Goal: Find specific page/section: Find specific page/section

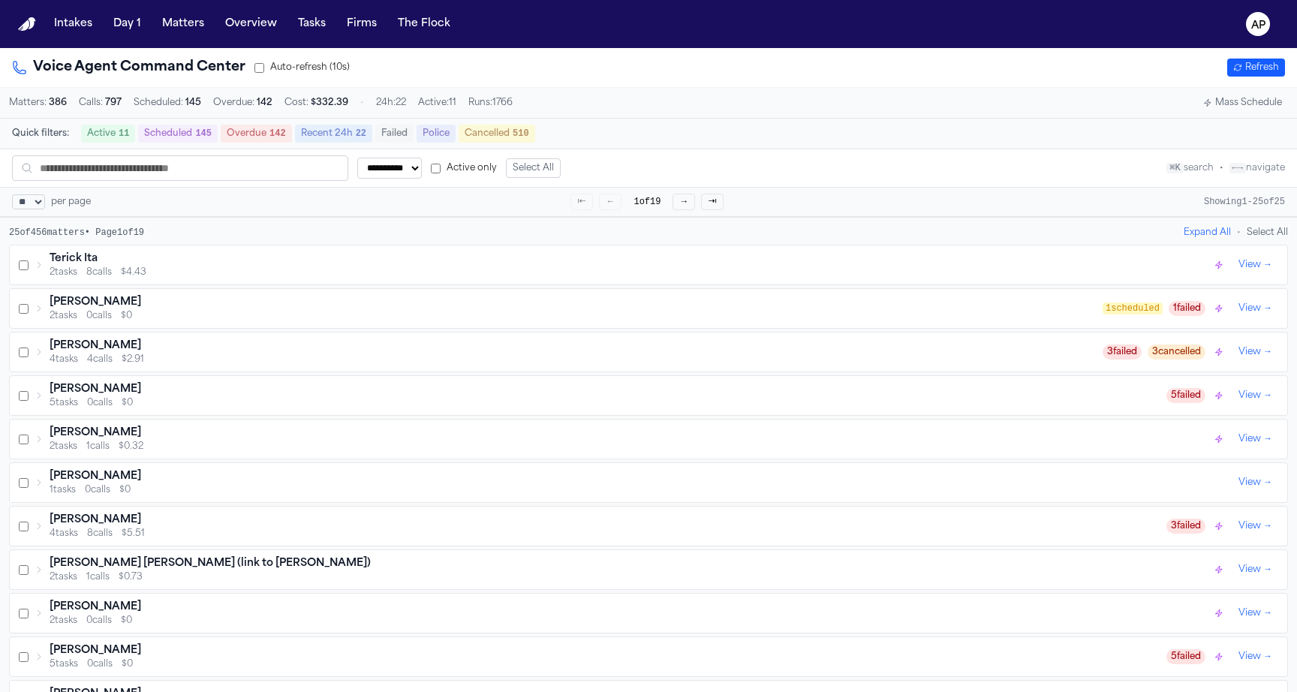
select select "**"
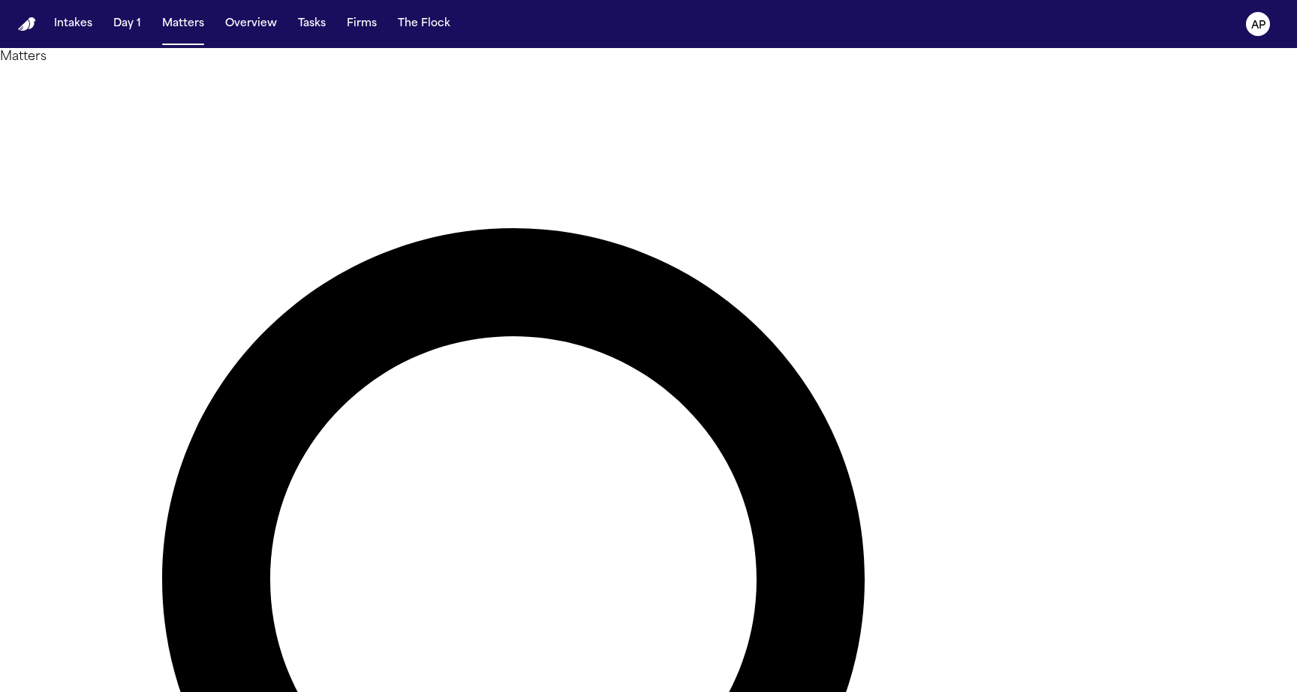
type input "**********"
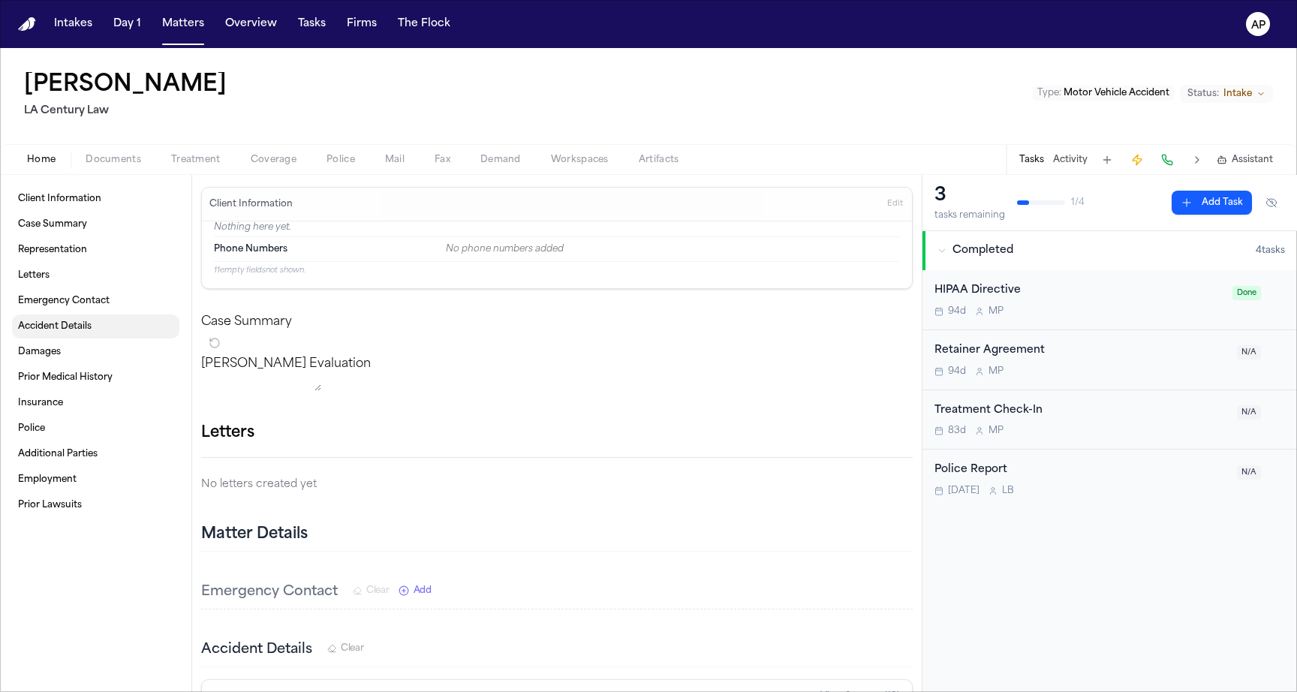
click at [18, 323] on span "Accident Details" at bounding box center [55, 327] width 74 height 12
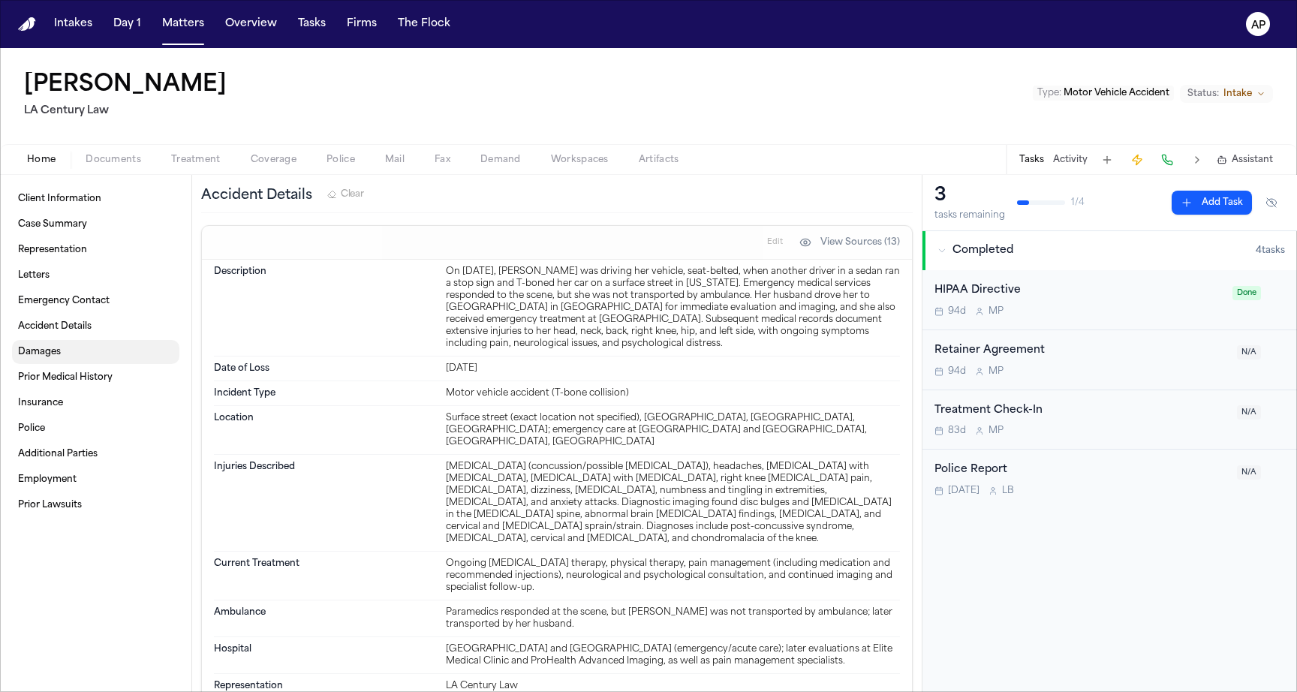
scroll to position [459, 0]
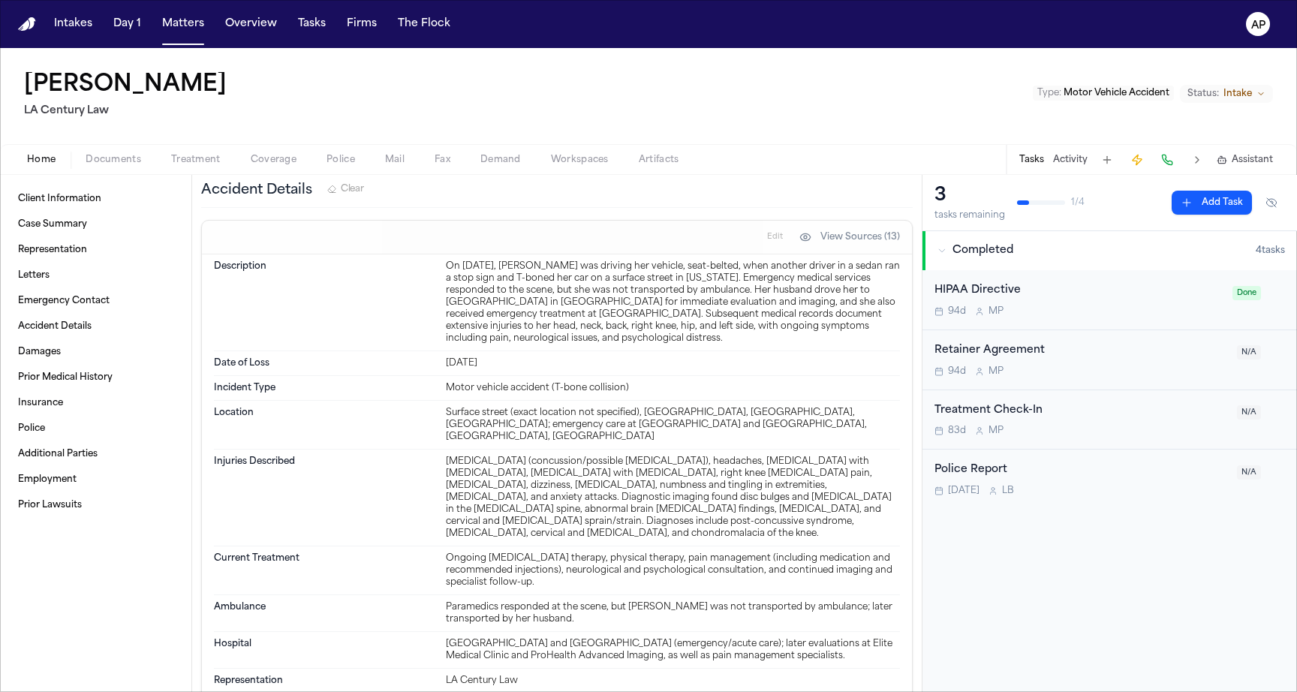
click at [488, 438] on div "Surface street (exact location not specified), [GEOGRAPHIC_DATA], [GEOGRAPHIC_D…" at bounding box center [673, 425] width 454 height 36
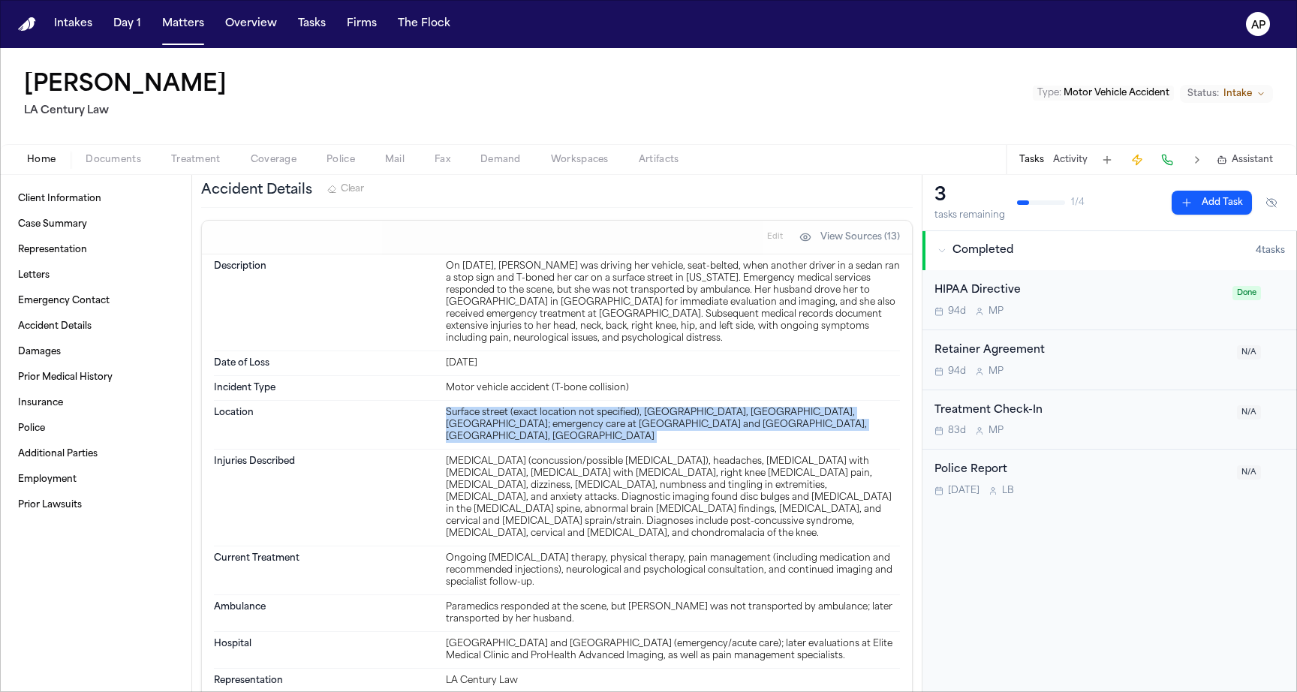
click at [488, 438] on div "Surface street (exact location not specified), [GEOGRAPHIC_DATA], [GEOGRAPHIC_D…" at bounding box center [673, 425] width 454 height 36
copy div "Surface street (exact location not specified), [GEOGRAPHIC_DATA], [GEOGRAPHIC_D…"
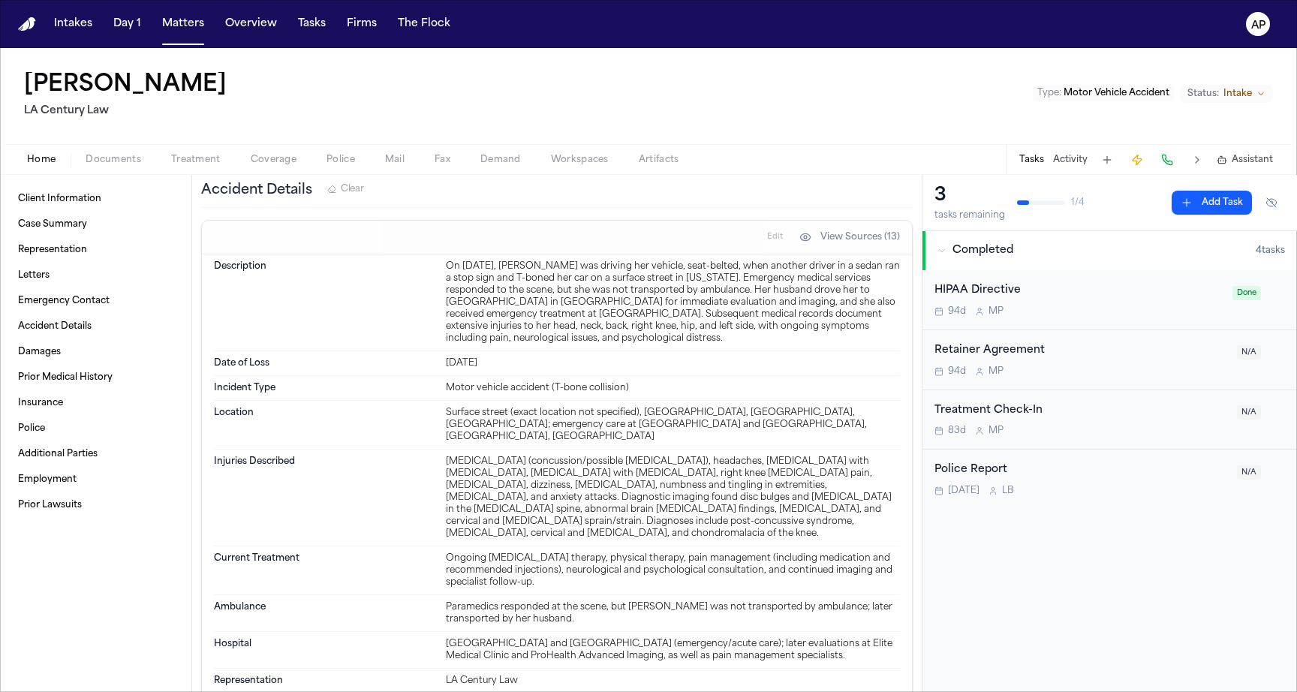
click at [833, 152] on div "Home Documents Treatment Coverage Police Mail Fax Demand Workspaces Artifacts T…" at bounding box center [648, 159] width 1297 height 30
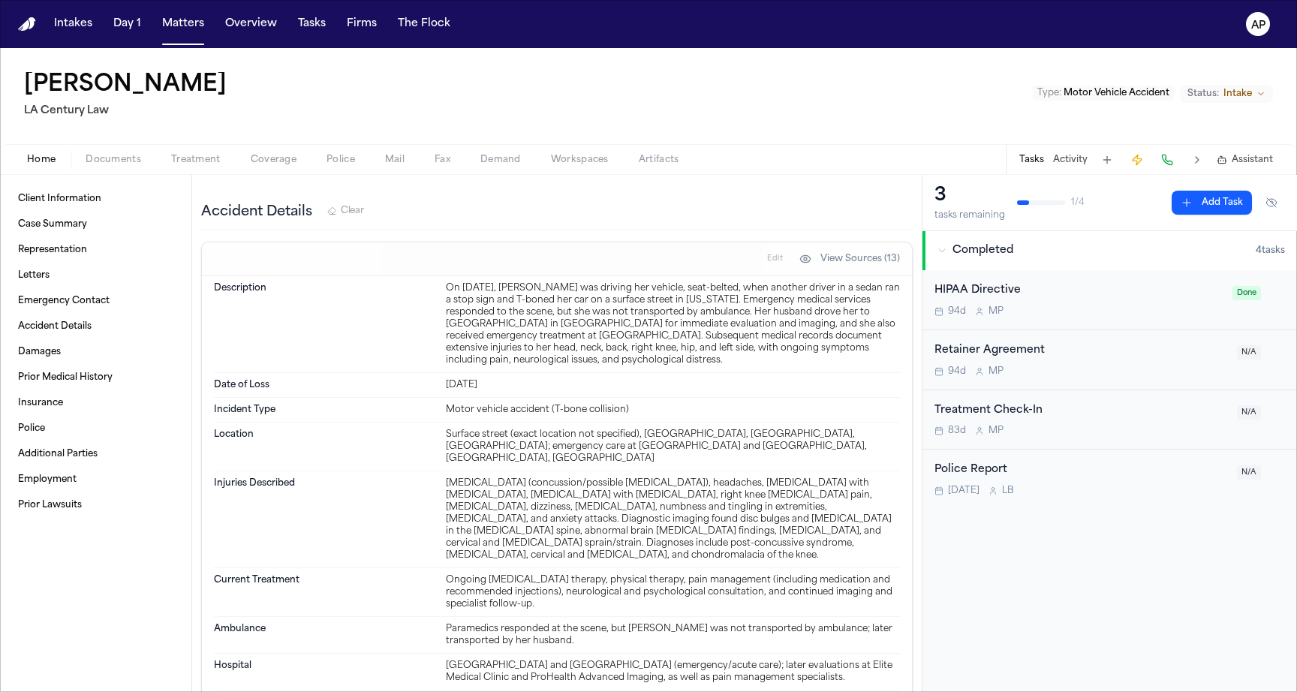
click at [362, 146] on div "Home Documents Treatment Coverage Police Mail Fax Demand Workspaces Artifacts T…" at bounding box center [648, 159] width 1297 height 30
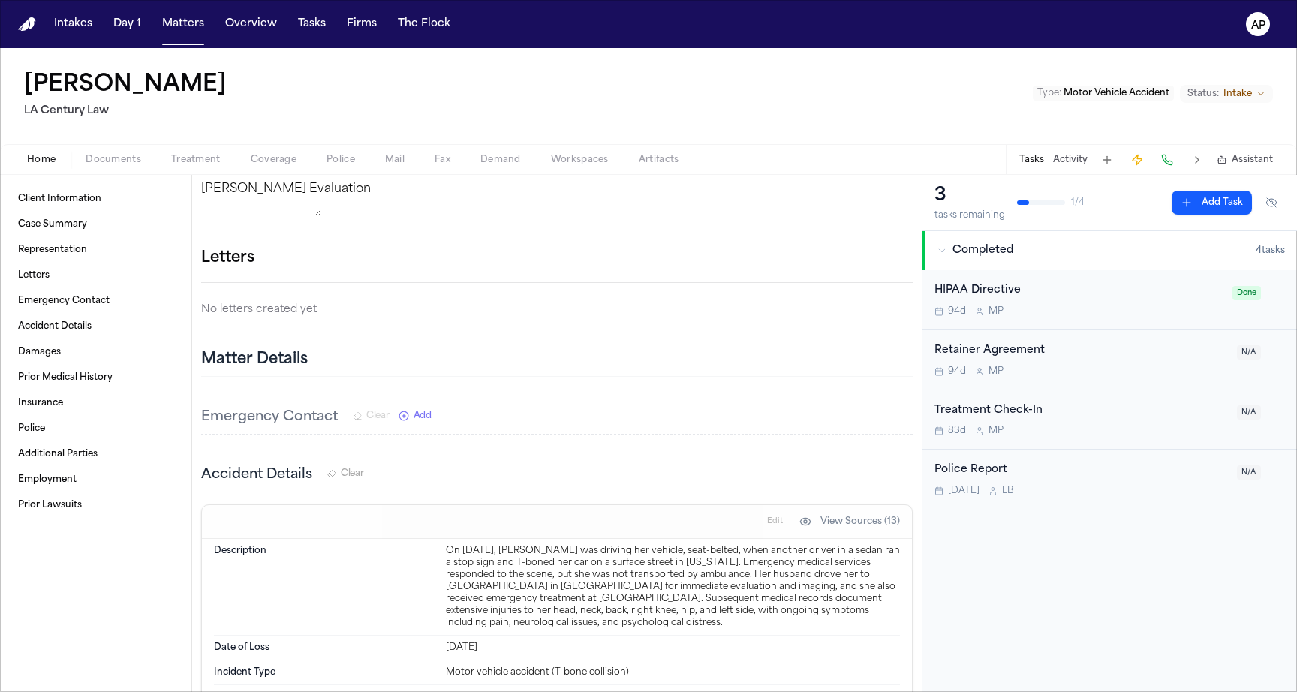
click at [348, 164] on span "Police" at bounding box center [341, 160] width 29 height 12
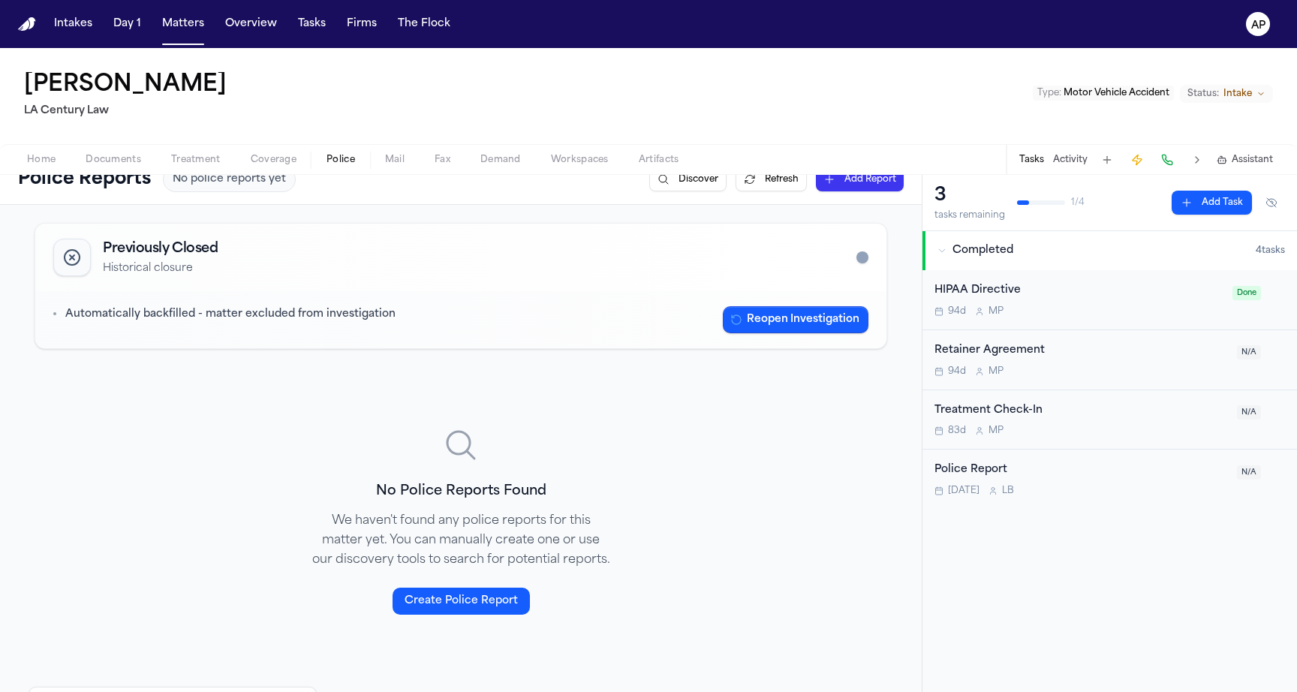
scroll to position [0, 0]
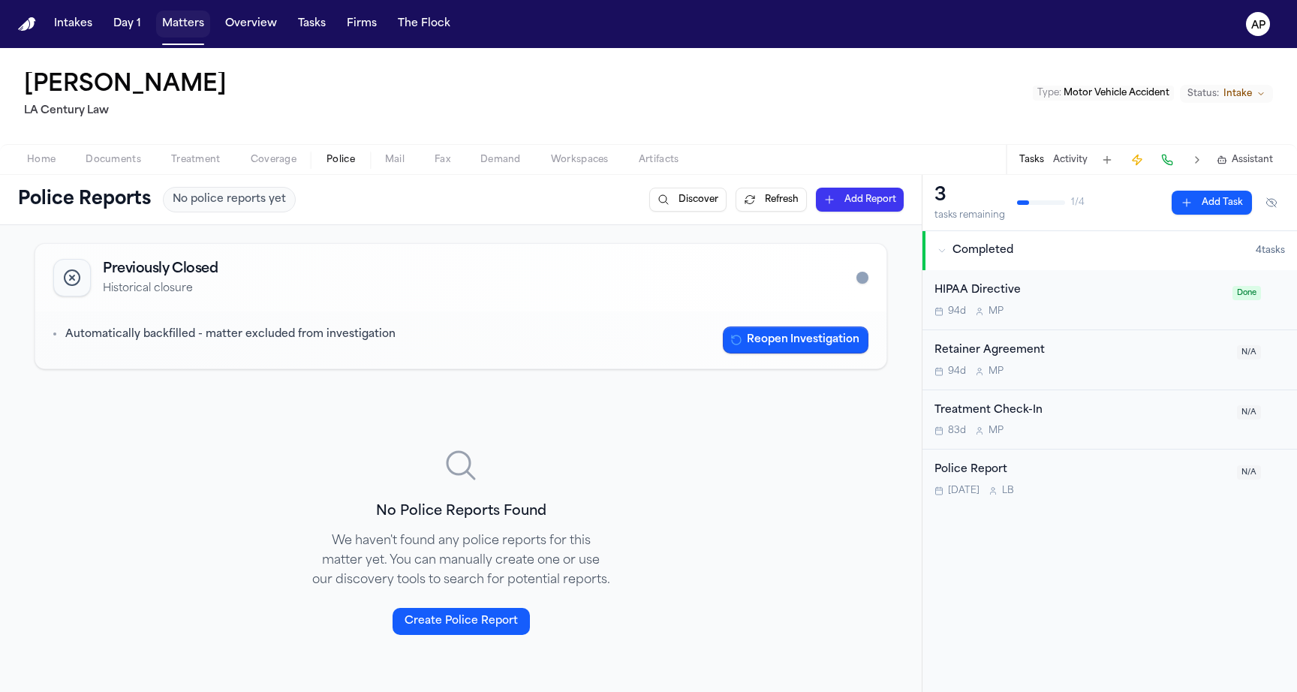
click at [178, 17] on button "Matters" at bounding box center [183, 24] width 54 height 27
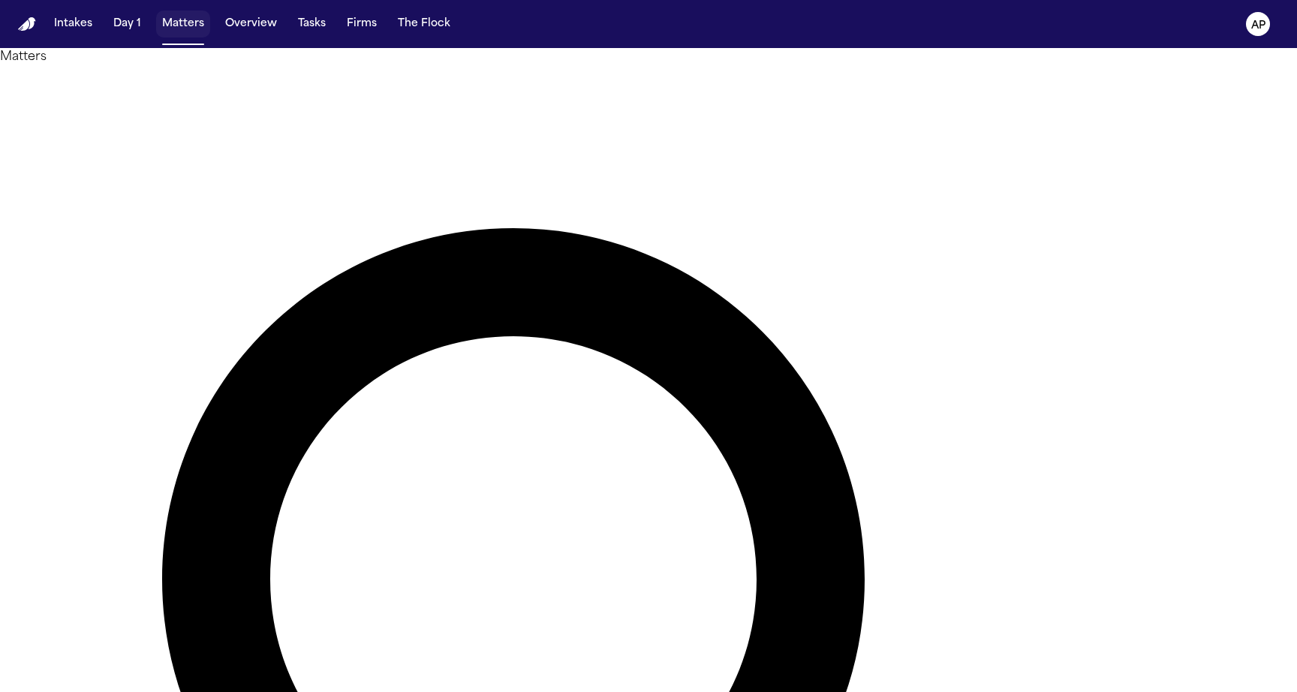
click at [190, 34] on button "Matters" at bounding box center [183, 24] width 54 height 27
